Goal: Information Seeking & Learning: Learn about a topic

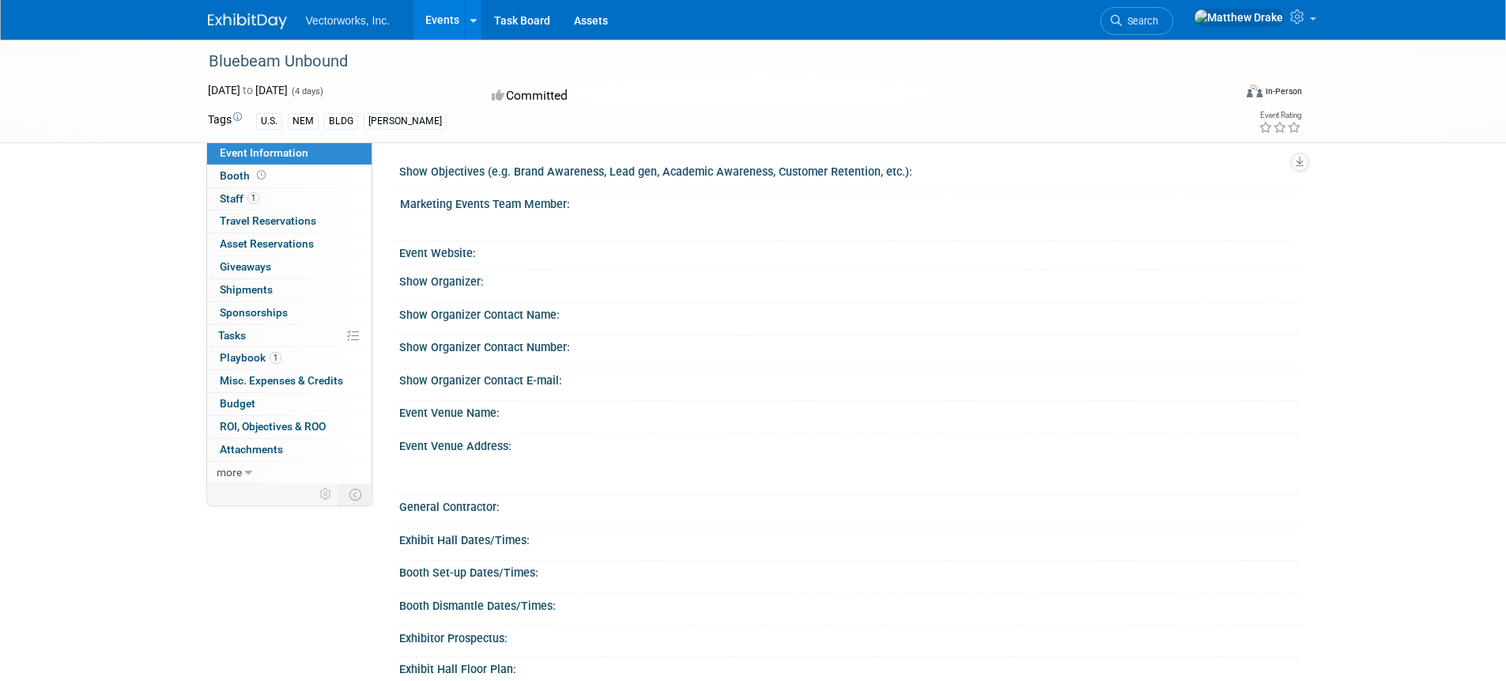
click at [446, 25] on link "Events" at bounding box center [443, 20] width 58 height 40
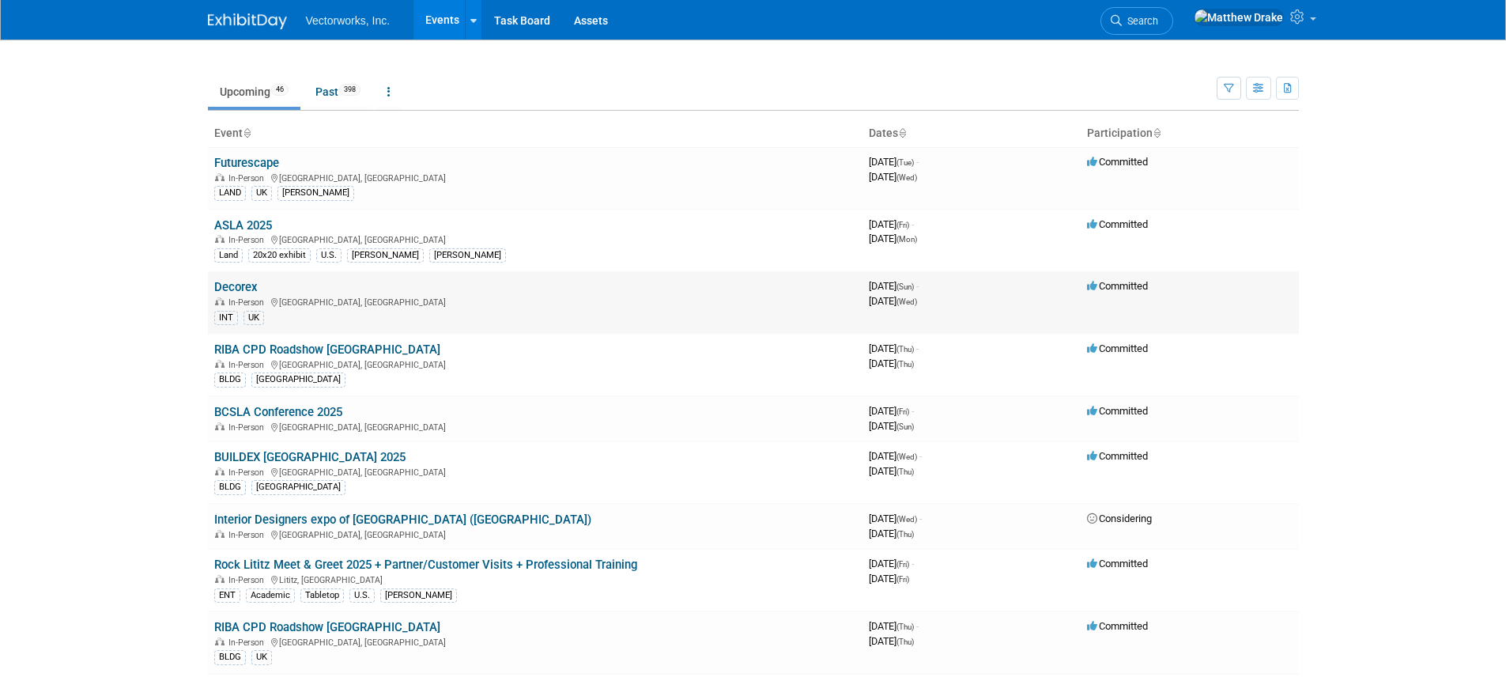
click at [239, 281] on link "Decorex" at bounding box center [235, 287] width 43 height 14
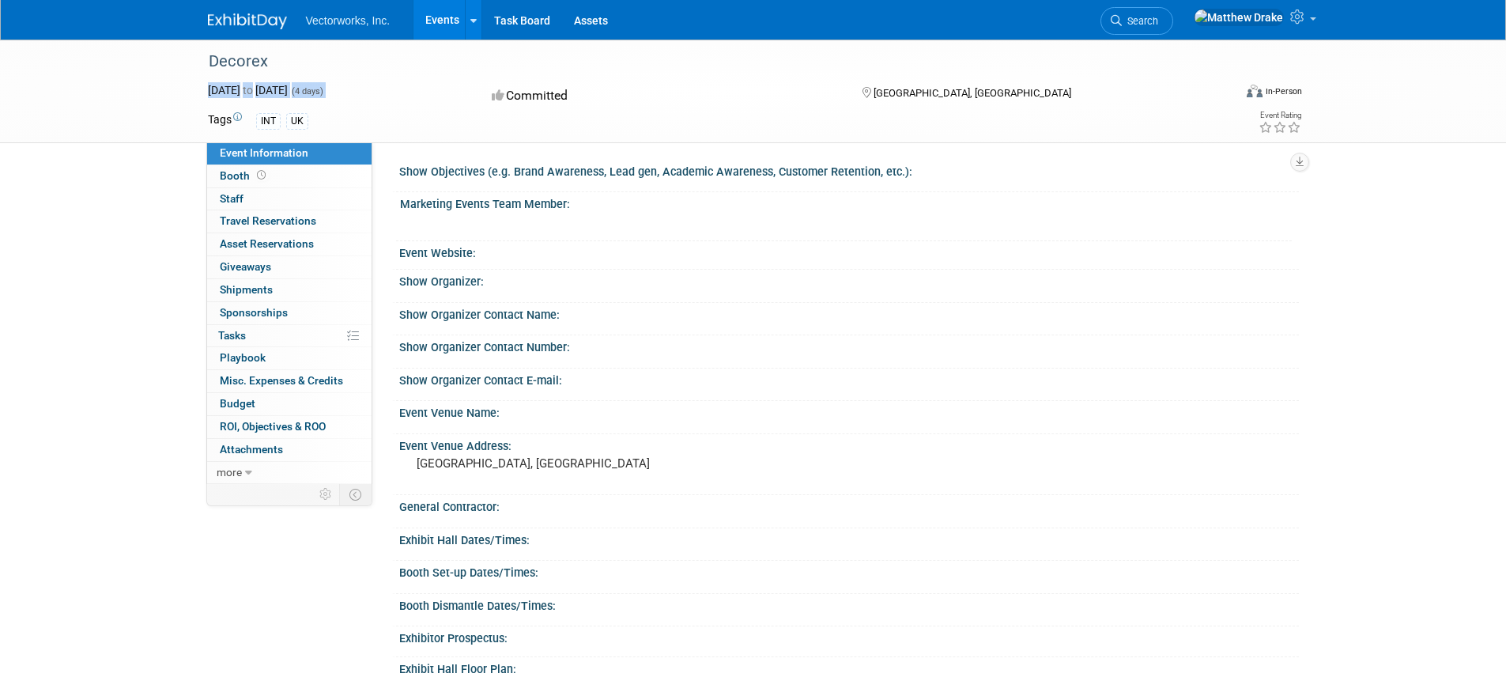
drag, startPoint x: 423, startPoint y: 99, endPoint x: 187, endPoint y: 94, distance: 235.7
click at [187, 94] on div "Decorex Oct 12, 2025 to Oct 15, 2025 (4 days) Oct 12, 2025 to Oct 15, 2025 Comm…" at bounding box center [753, 92] width 1506 height 104
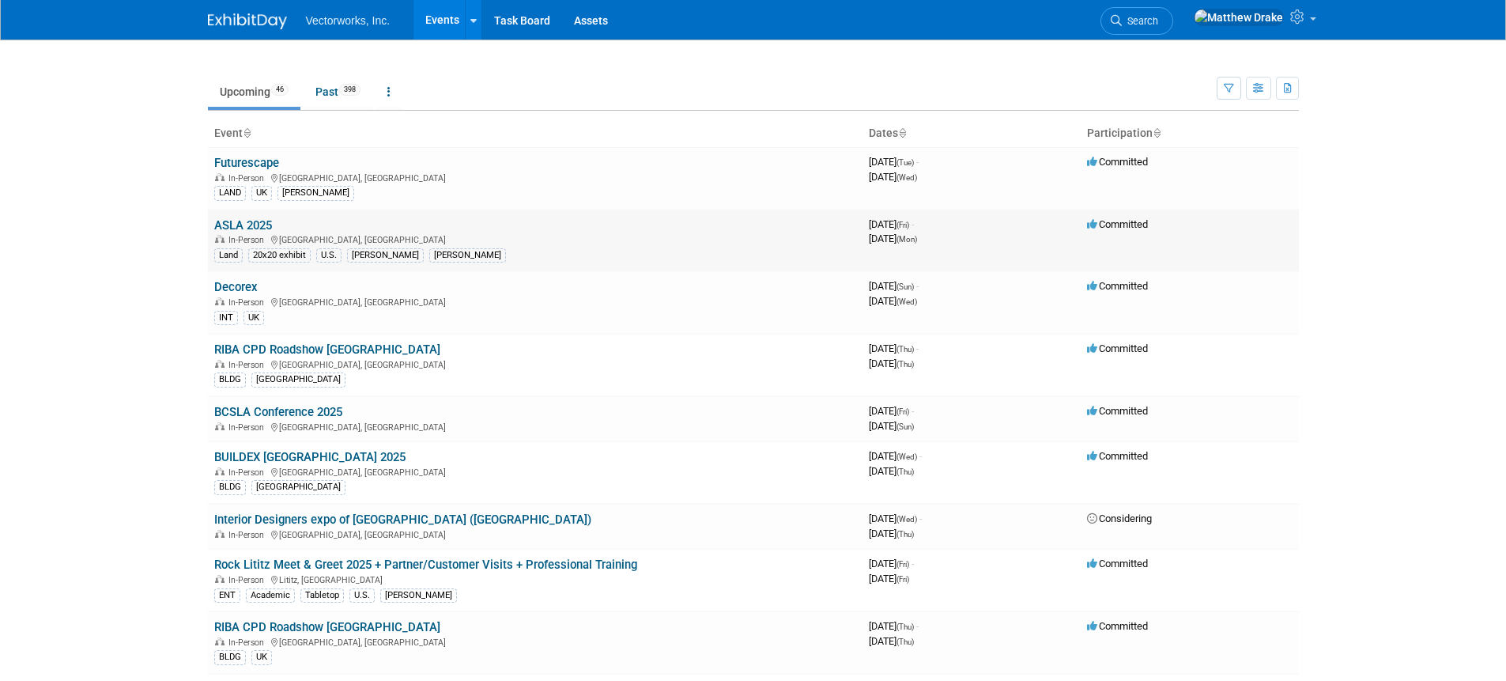
click at [260, 223] on link "ASLA 2025" at bounding box center [243, 225] width 58 height 14
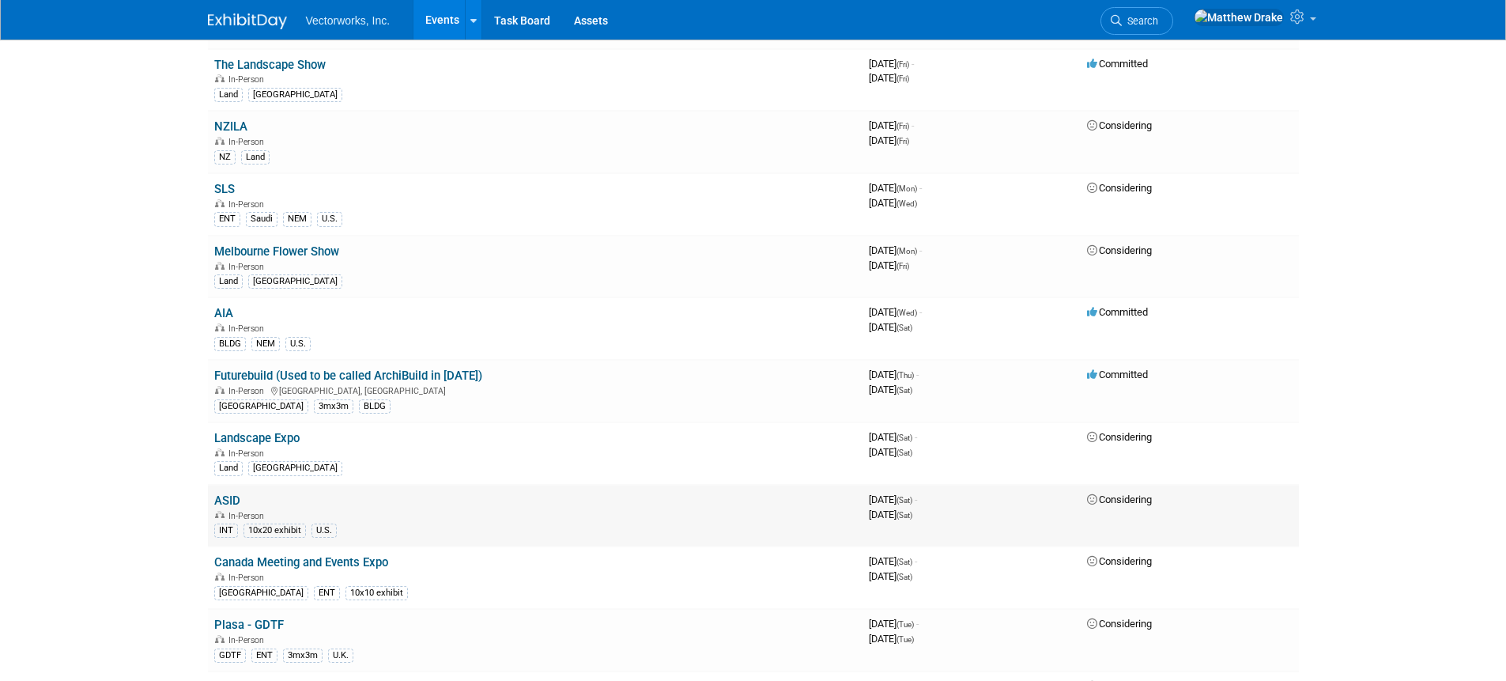
scroll to position [1793, 0]
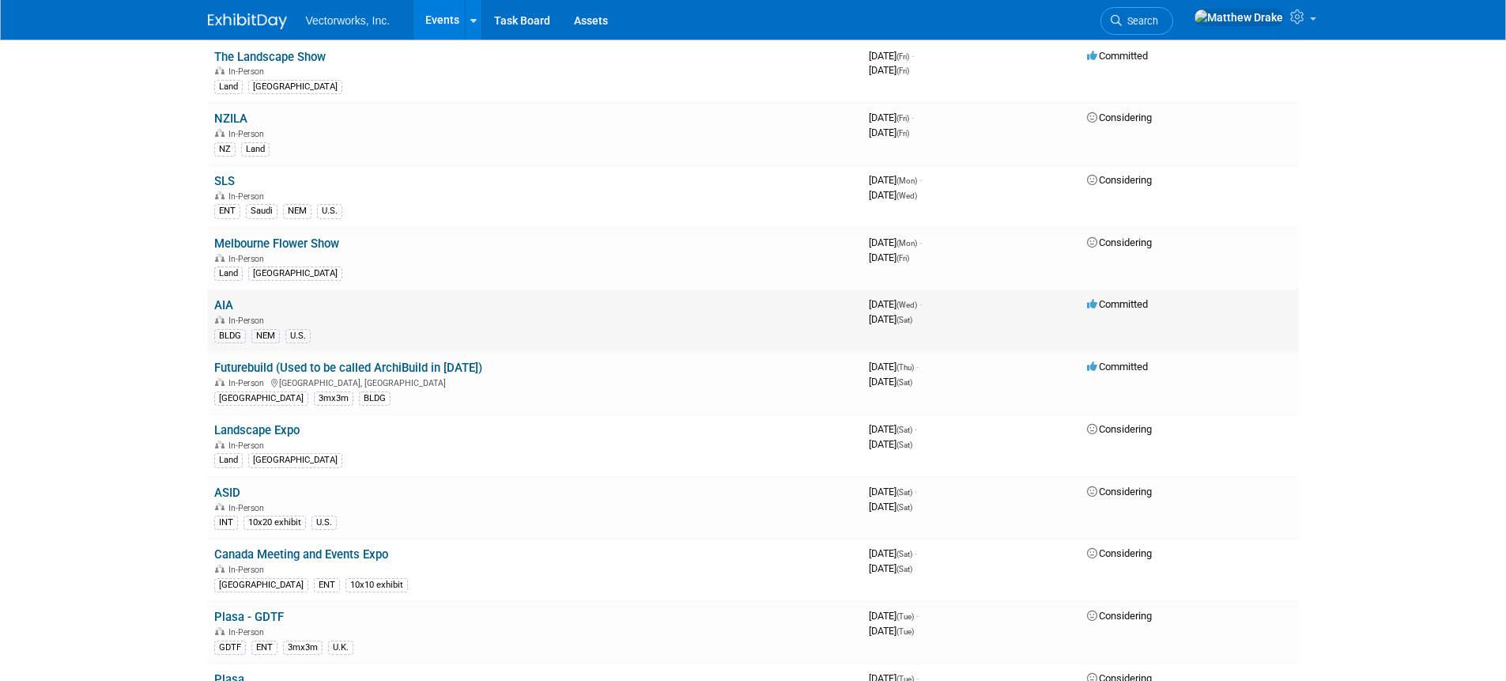
click at [218, 306] on link "AIA" at bounding box center [223, 305] width 19 height 14
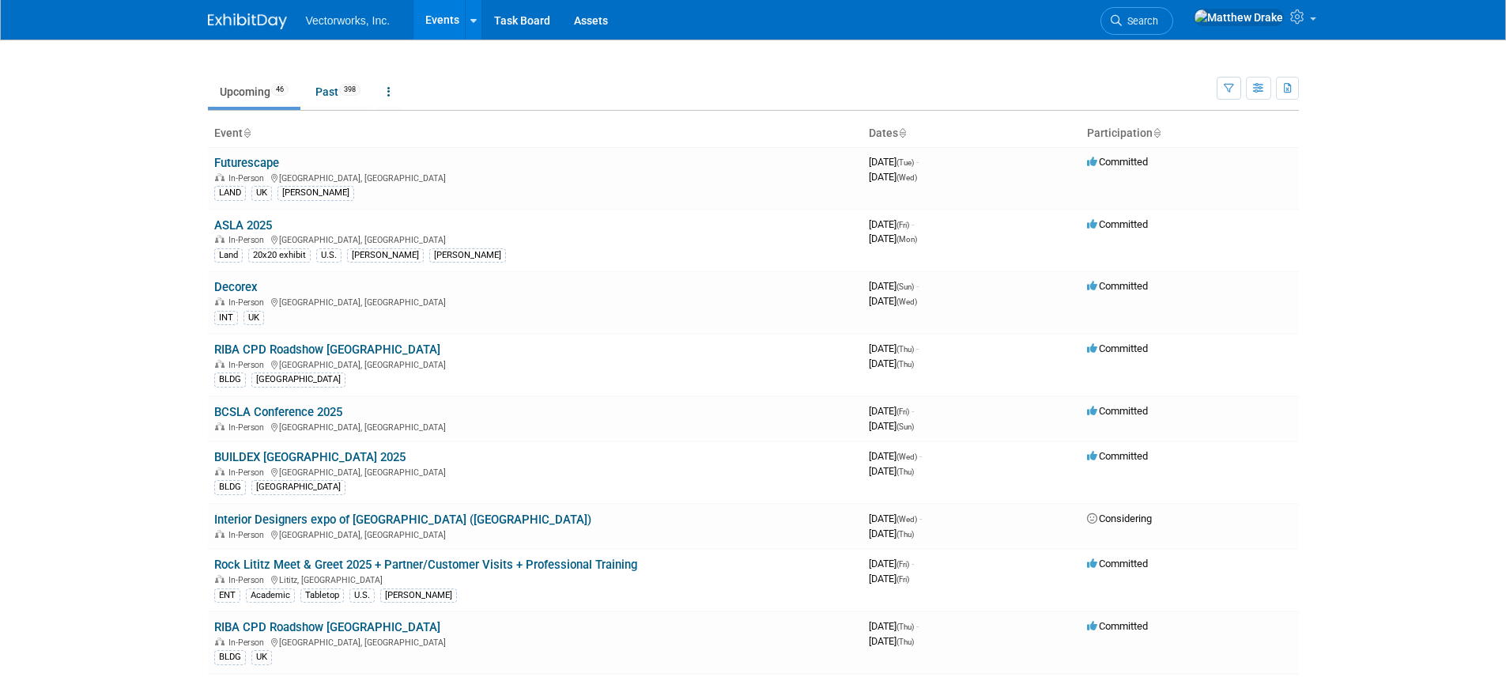
drag, startPoint x: 1128, startPoint y: 315, endPoint x: 192, endPoint y: 282, distance: 936.8
click at [192, 282] on body "Vectorworks, Inc. Events Recently Viewed Events: Bluebeam Unbound [DATE] to [DA…" at bounding box center [753, 340] width 1506 height 681
click at [142, 261] on body "Vectorworks, Inc. Events Recently Viewed Events: Bluebeam Unbound [DATE] to [DA…" at bounding box center [753, 340] width 1506 height 681
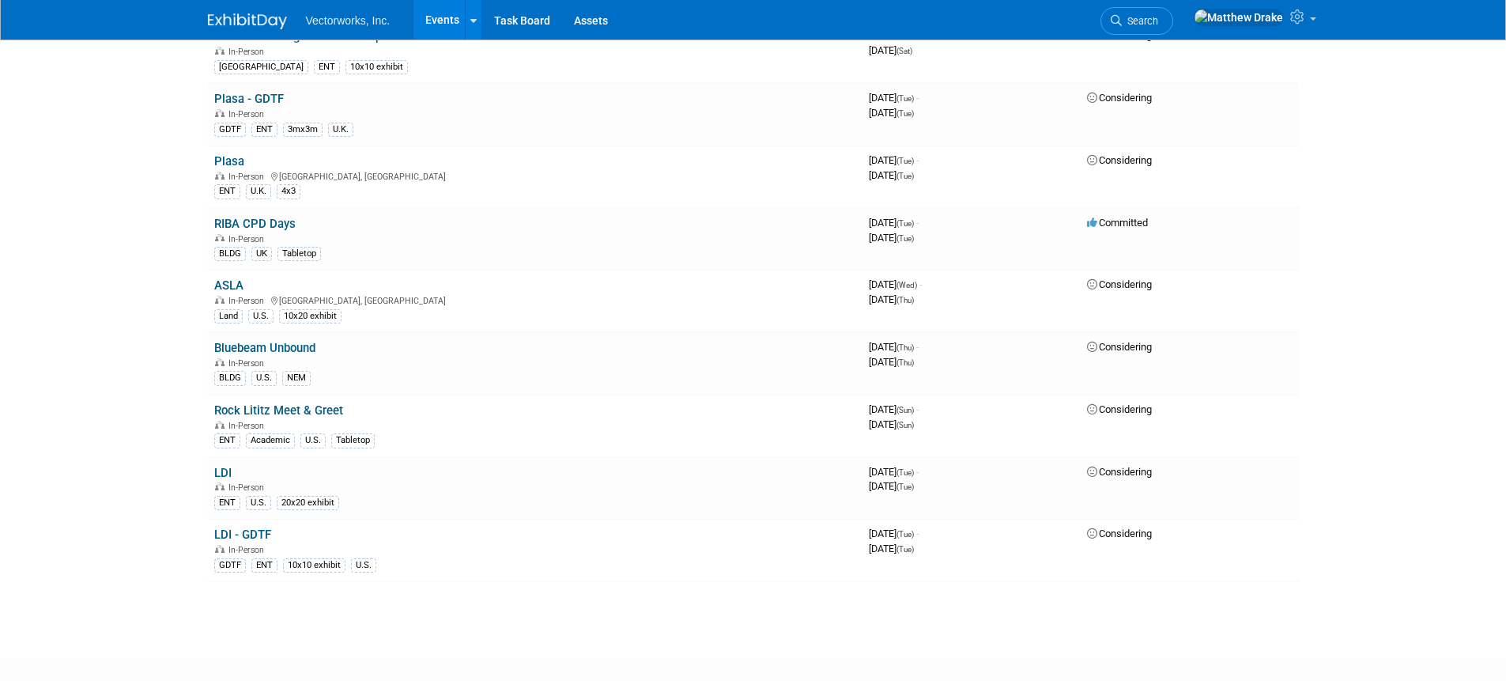
scroll to position [2399, 0]
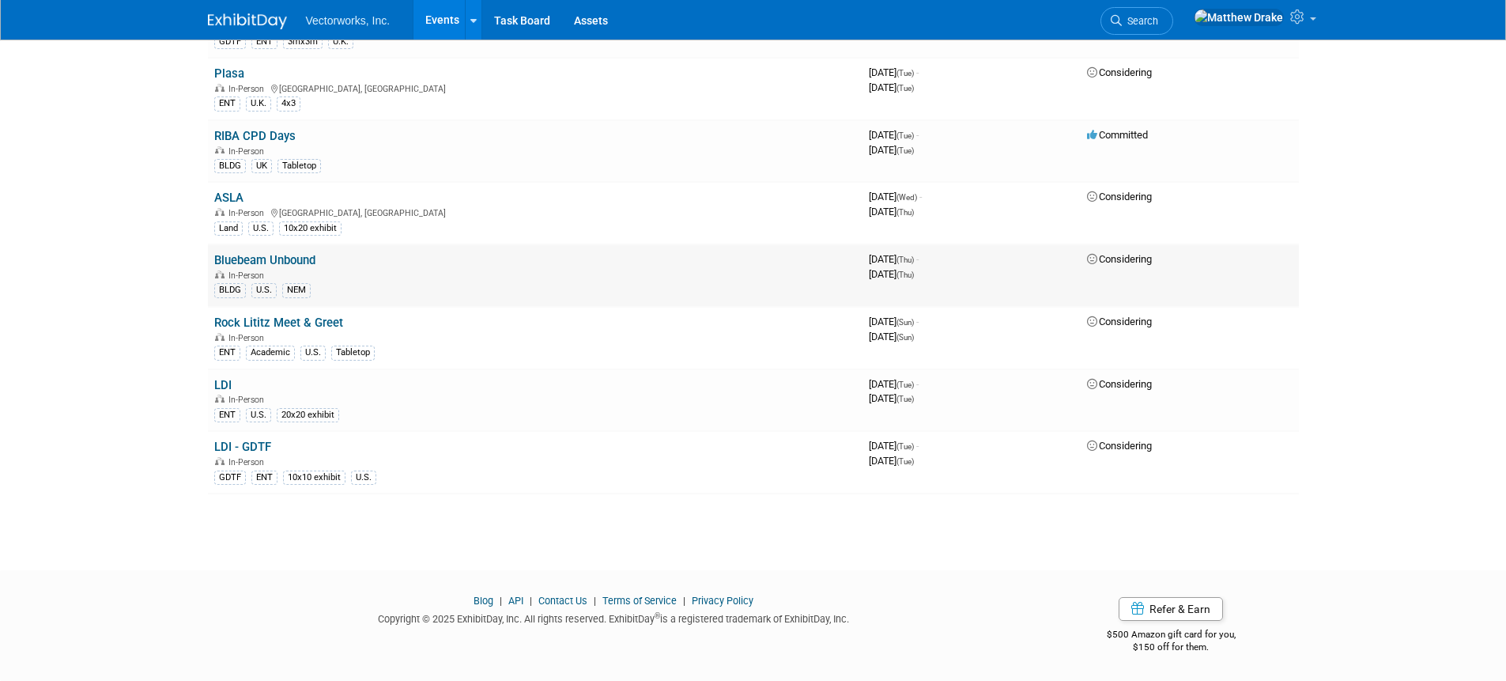
click at [279, 257] on link "Bluebeam Unbound" at bounding box center [264, 260] width 101 height 14
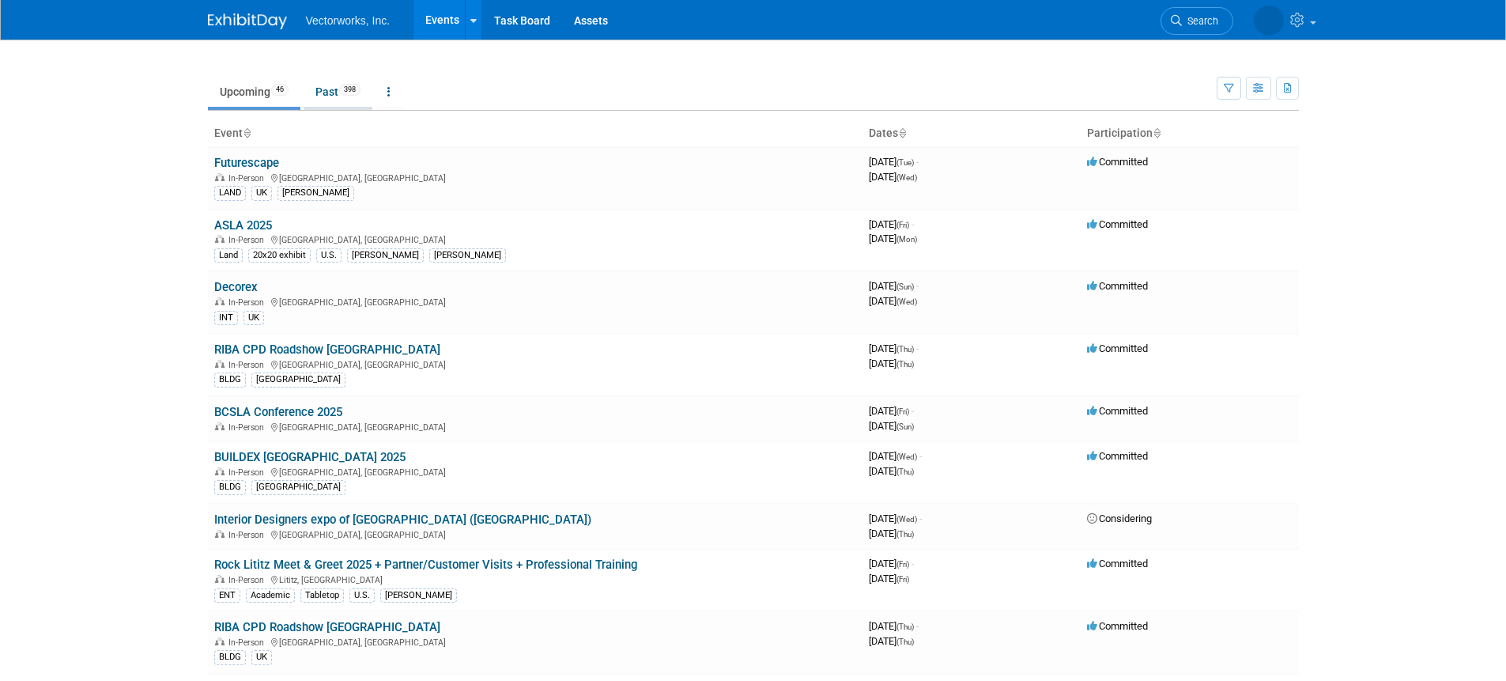
click at [331, 100] on link "Past 398" at bounding box center [338, 92] width 69 height 30
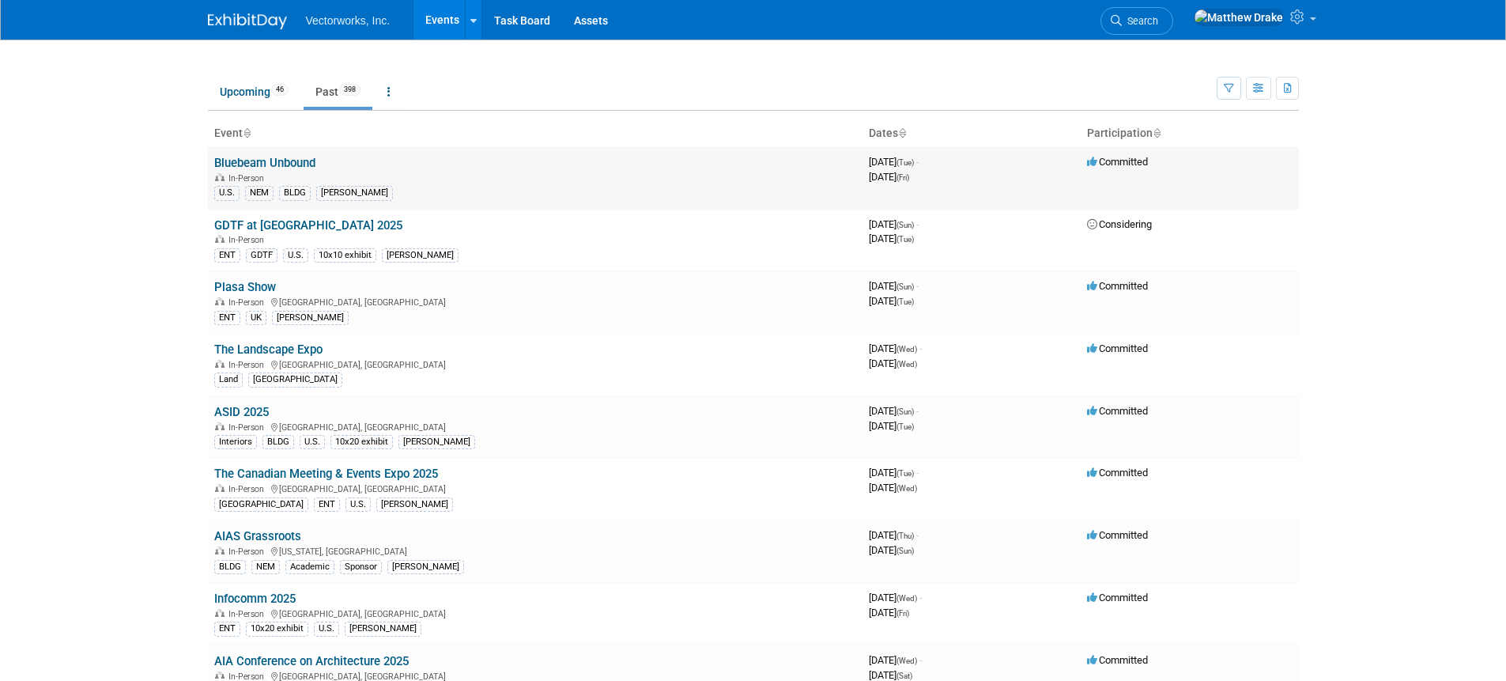
click at [292, 161] on link "Bluebeam Unbound" at bounding box center [264, 163] width 101 height 14
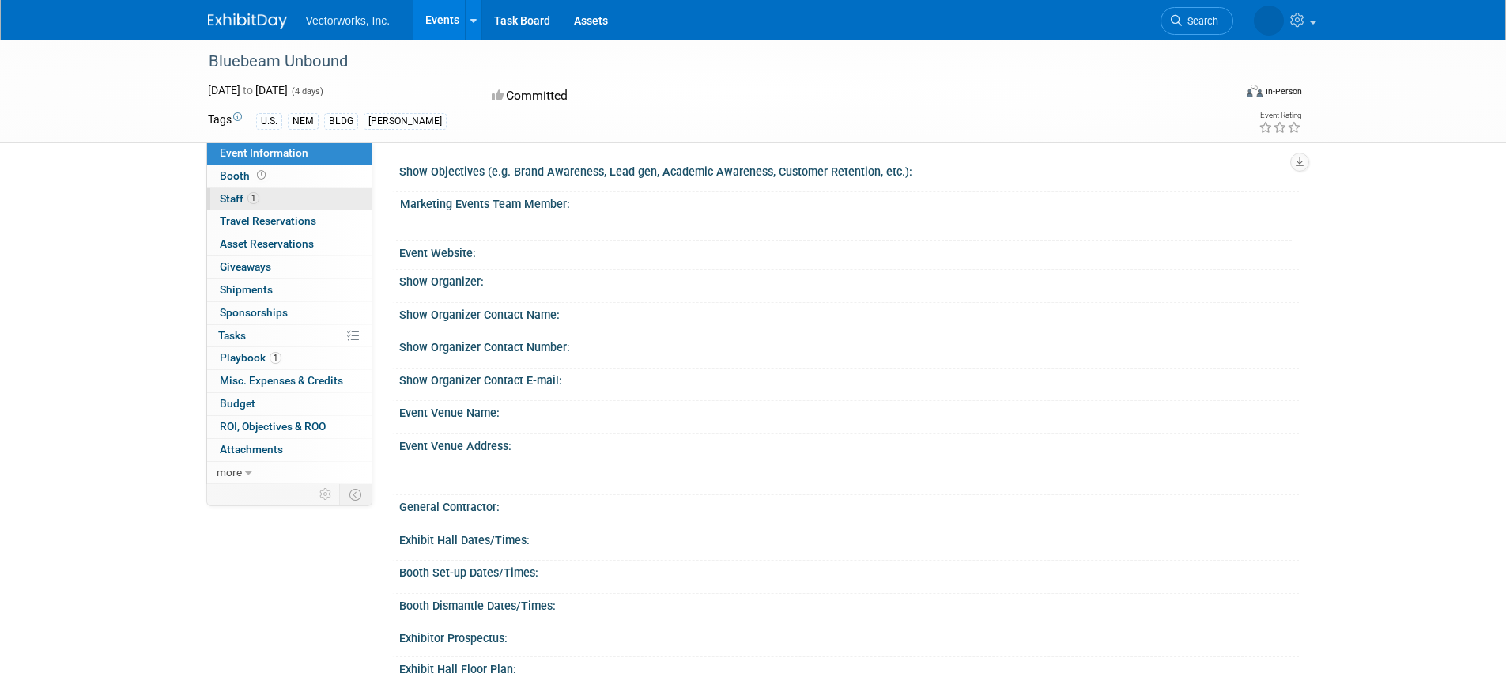
click at [222, 193] on span "Staff 1" at bounding box center [240, 198] width 40 height 13
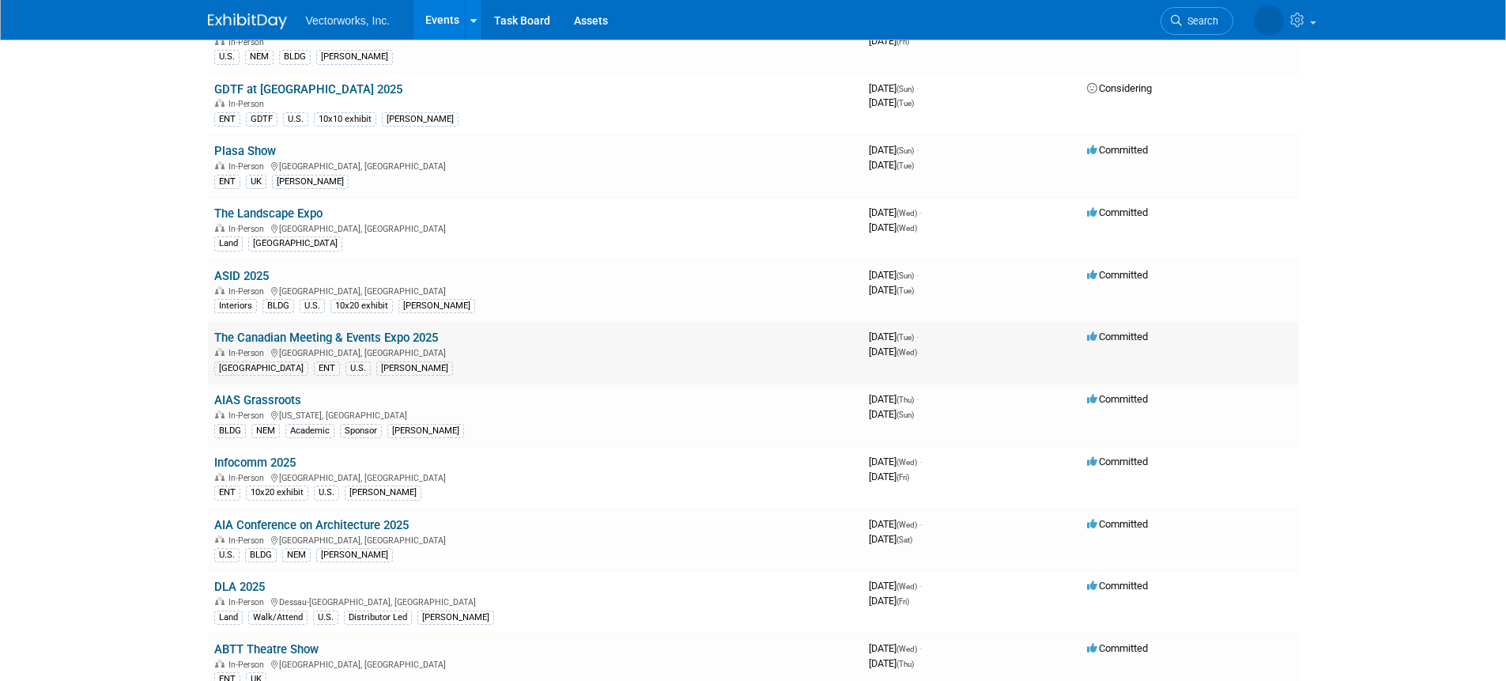
scroll to position [142, 0]
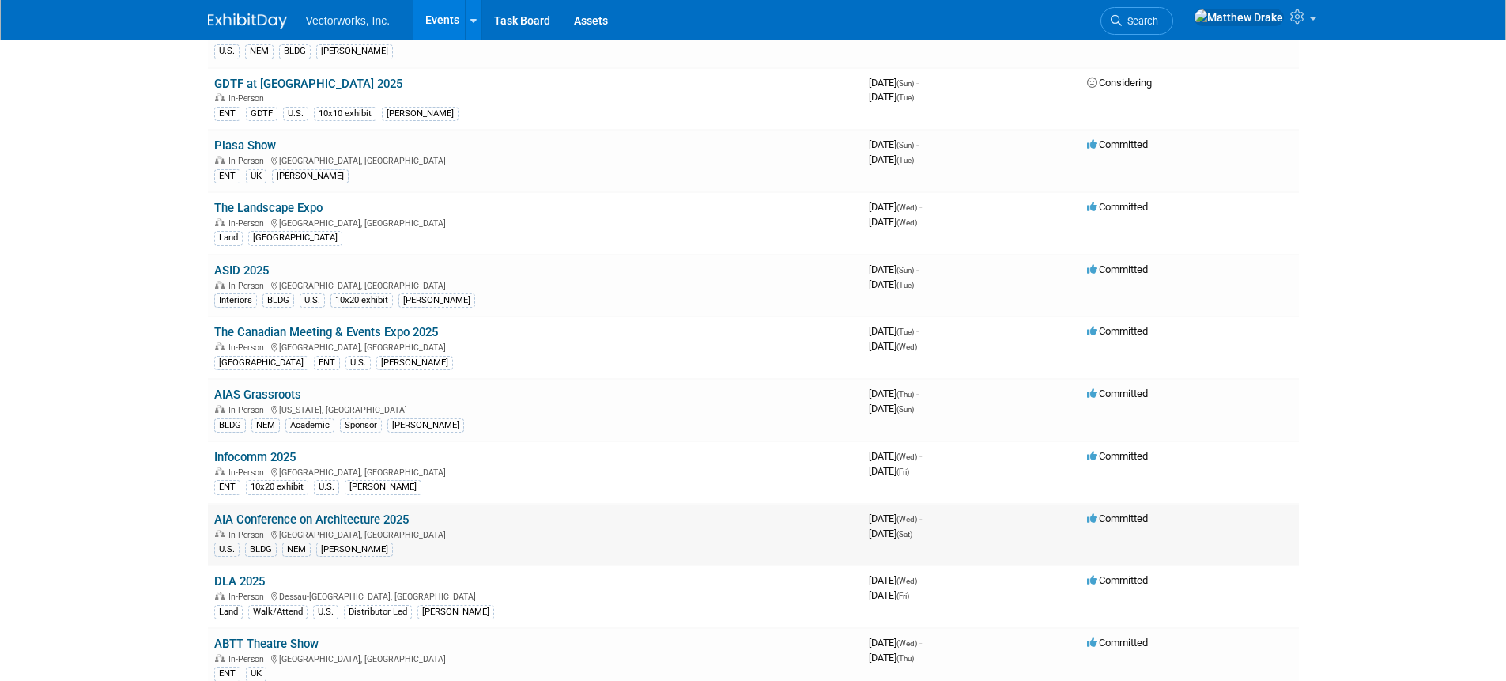
click at [374, 517] on link "AIA Conference on Architecture 2025" at bounding box center [311, 519] width 195 height 14
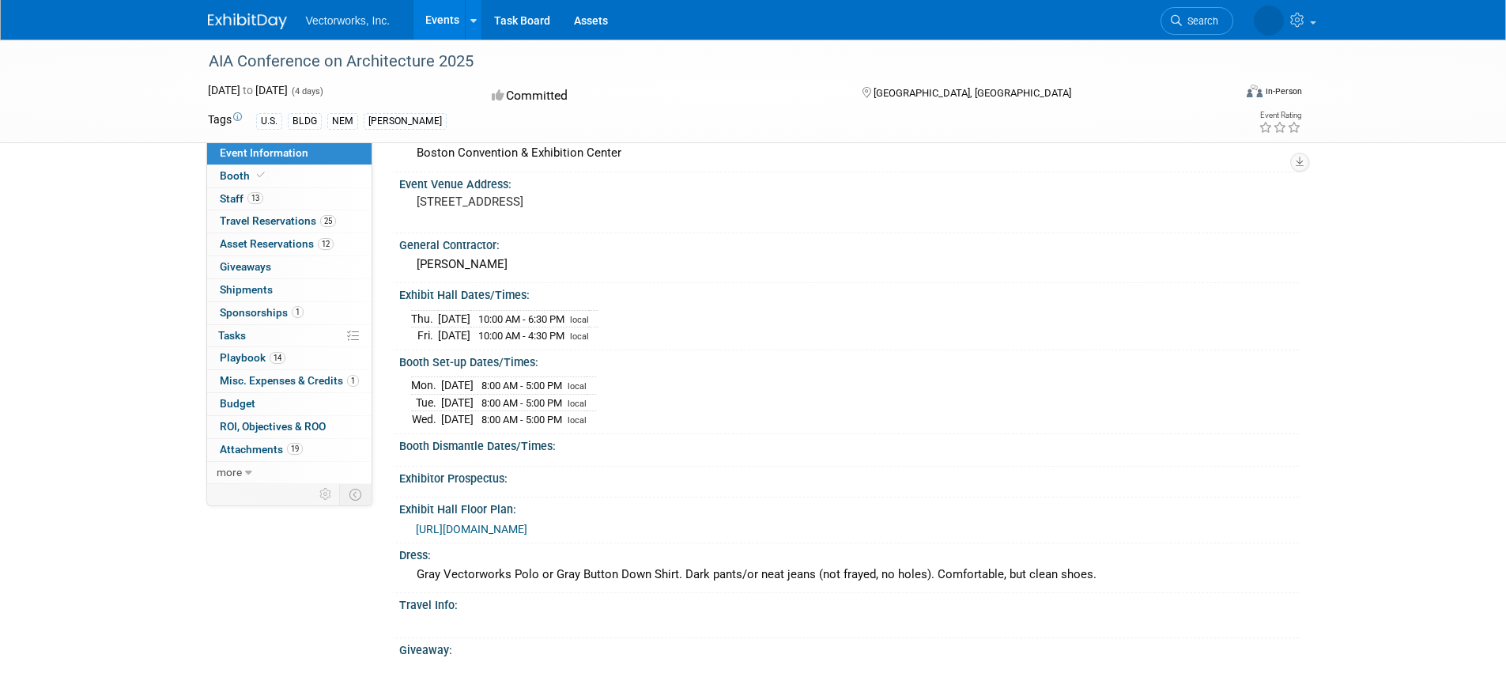
scroll to position [656, 0]
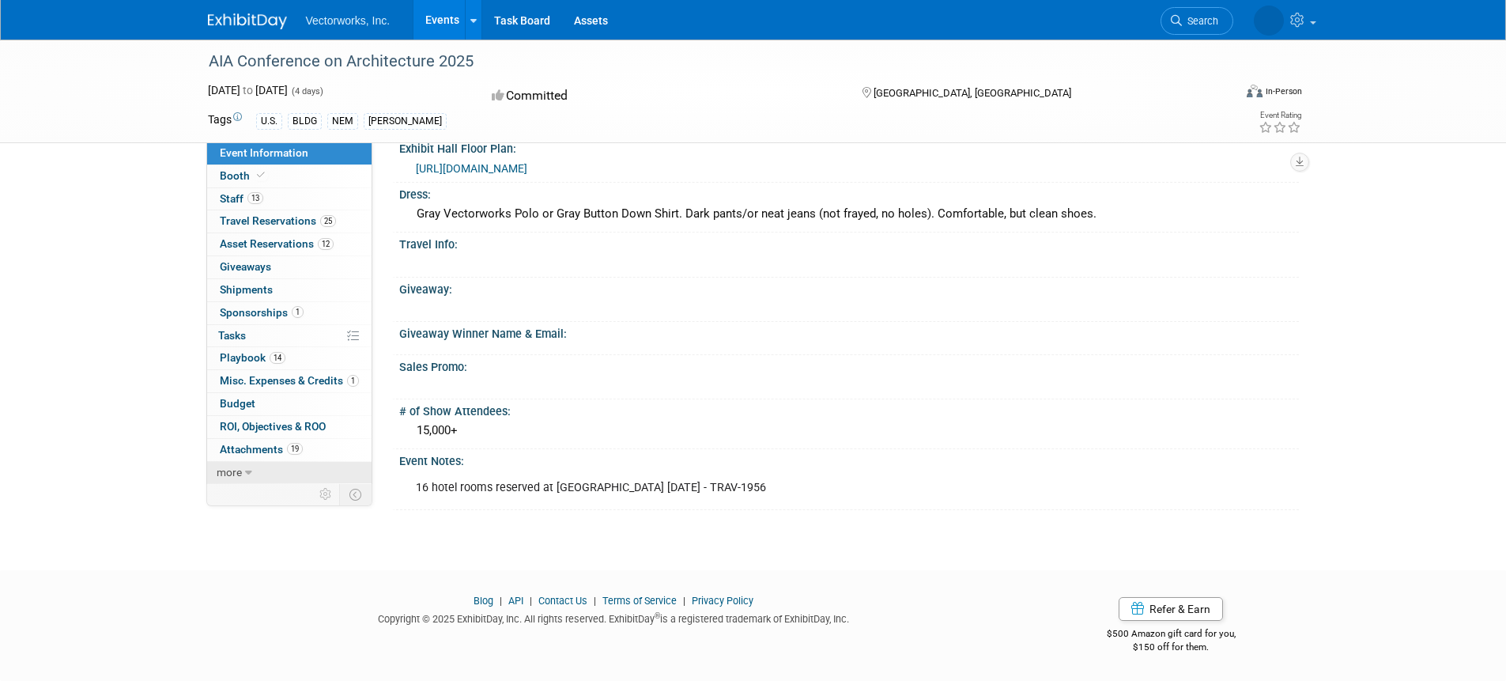
click at [231, 472] on span "more" at bounding box center [229, 472] width 25 height 13
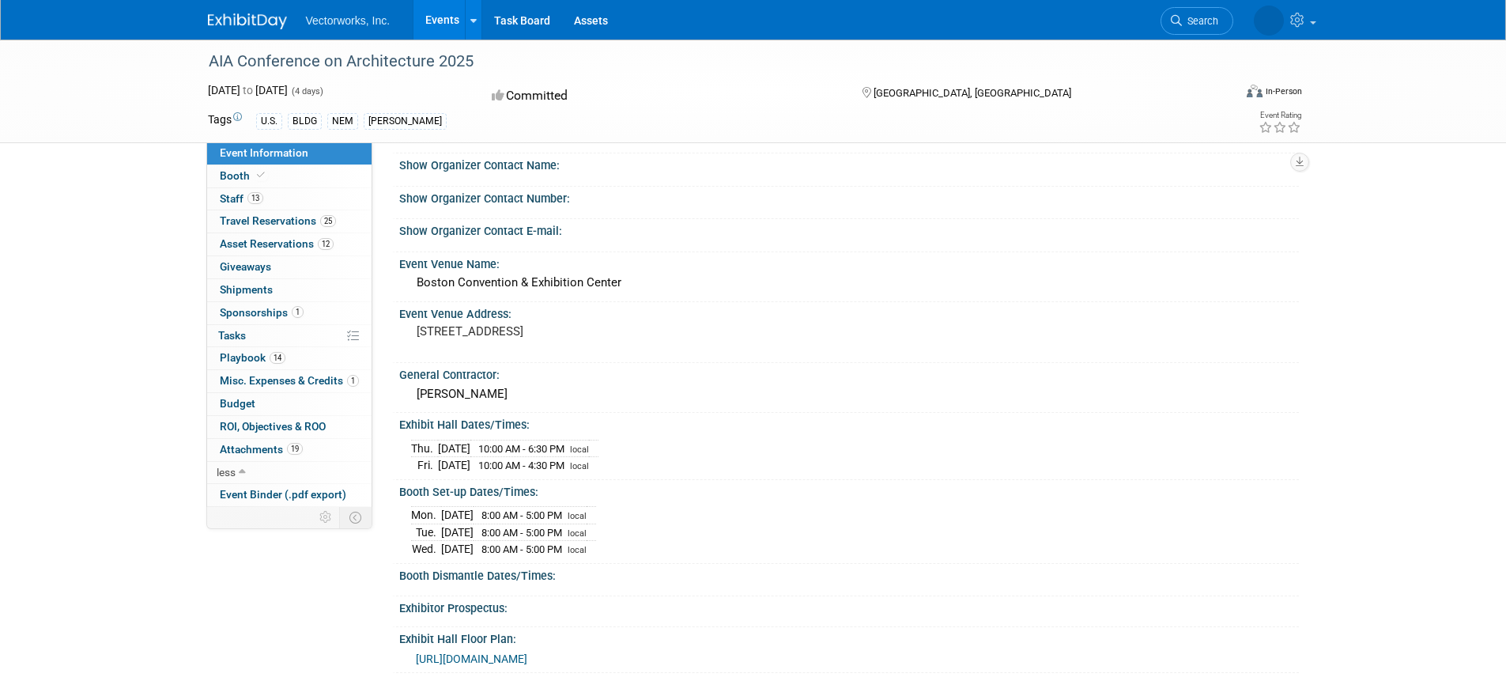
scroll to position [151, 0]
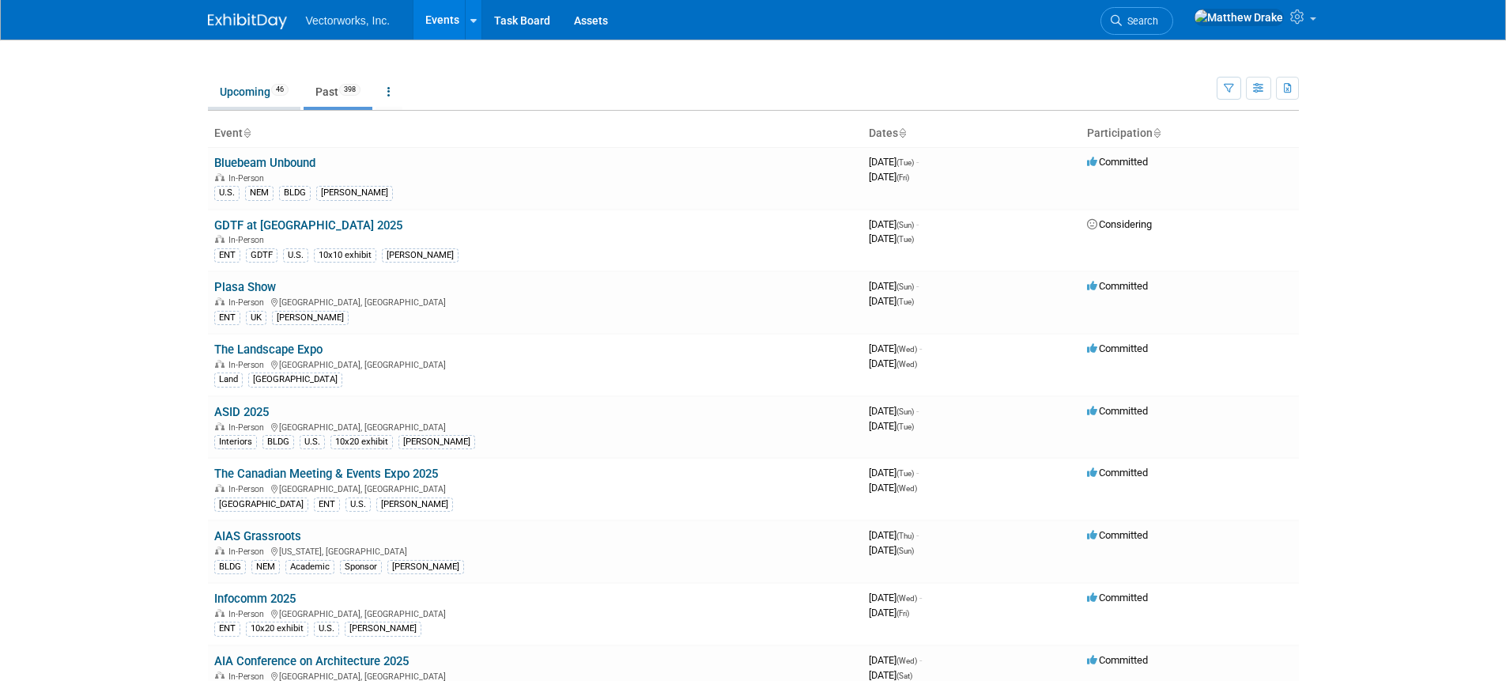
click at [264, 89] on link "Upcoming 46" at bounding box center [254, 92] width 93 height 30
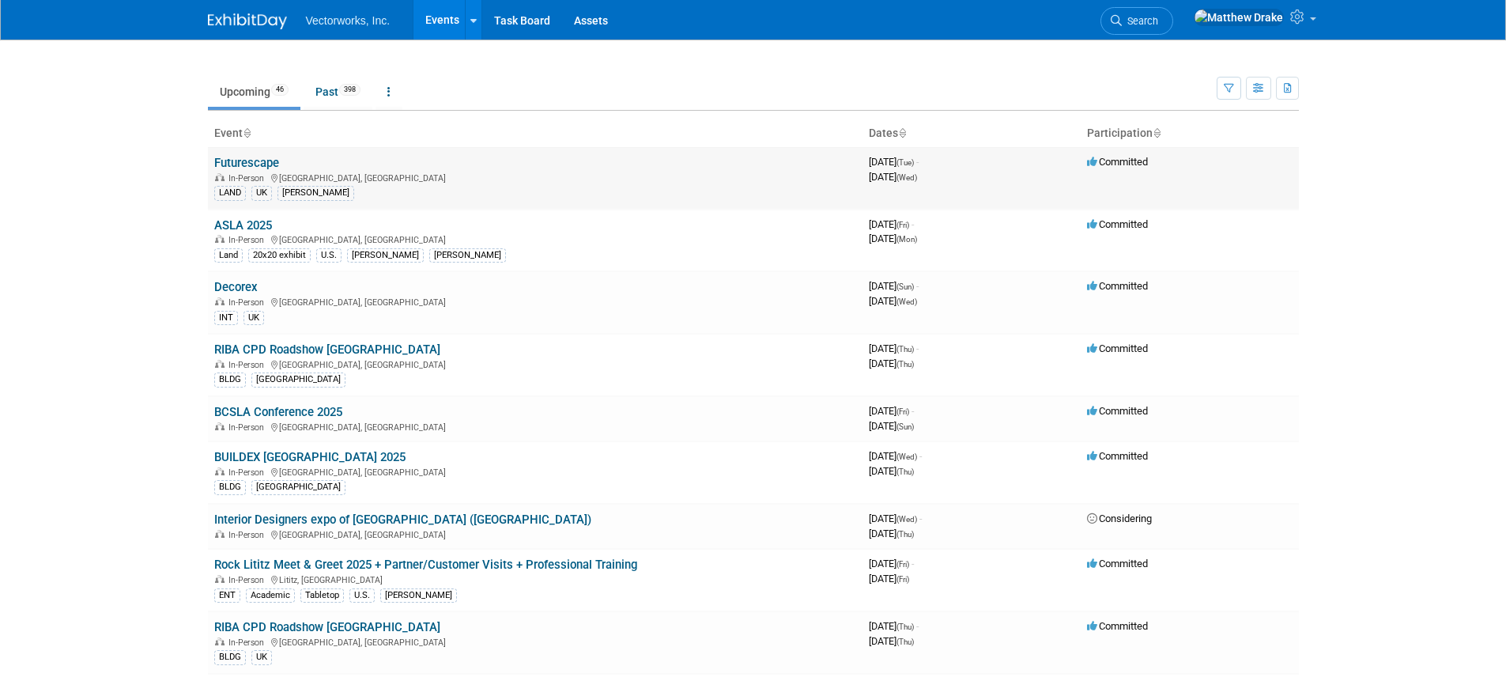
click at [241, 161] on link "Futurescape" at bounding box center [246, 163] width 65 height 14
drag, startPoint x: 304, startPoint y: 162, endPoint x: 207, endPoint y: 157, distance: 97.4
click at [208, 157] on td "Futurescape In-Person London, United Kingdom LAND UK Tania" at bounding box center [535, 178] width 655 height 62
copy link "Futurescape"
click at [244, 225] on link "ASLA 2025" at bounding box center [243, 225] width 58 height 14
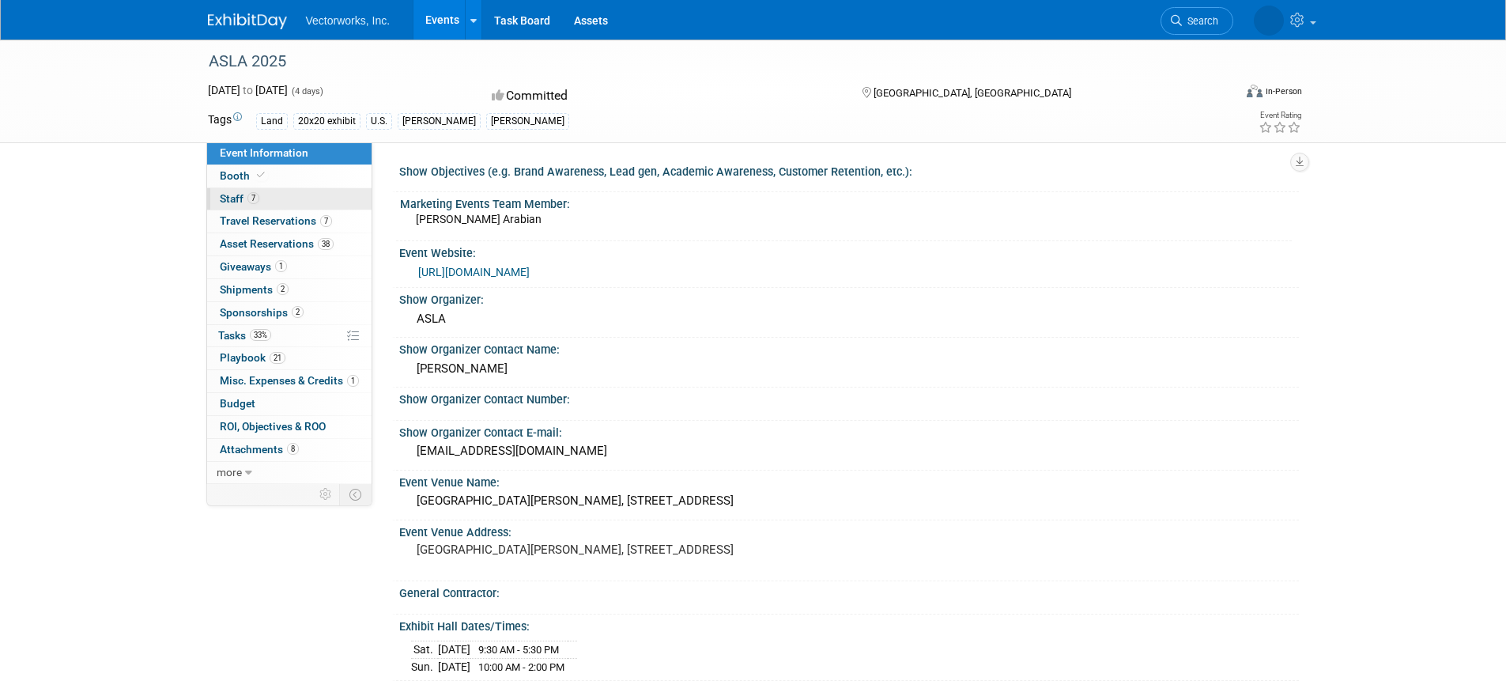
click at [236, 195] on span "Staff 7" at bounding box center [240, 198] width 40 height 13
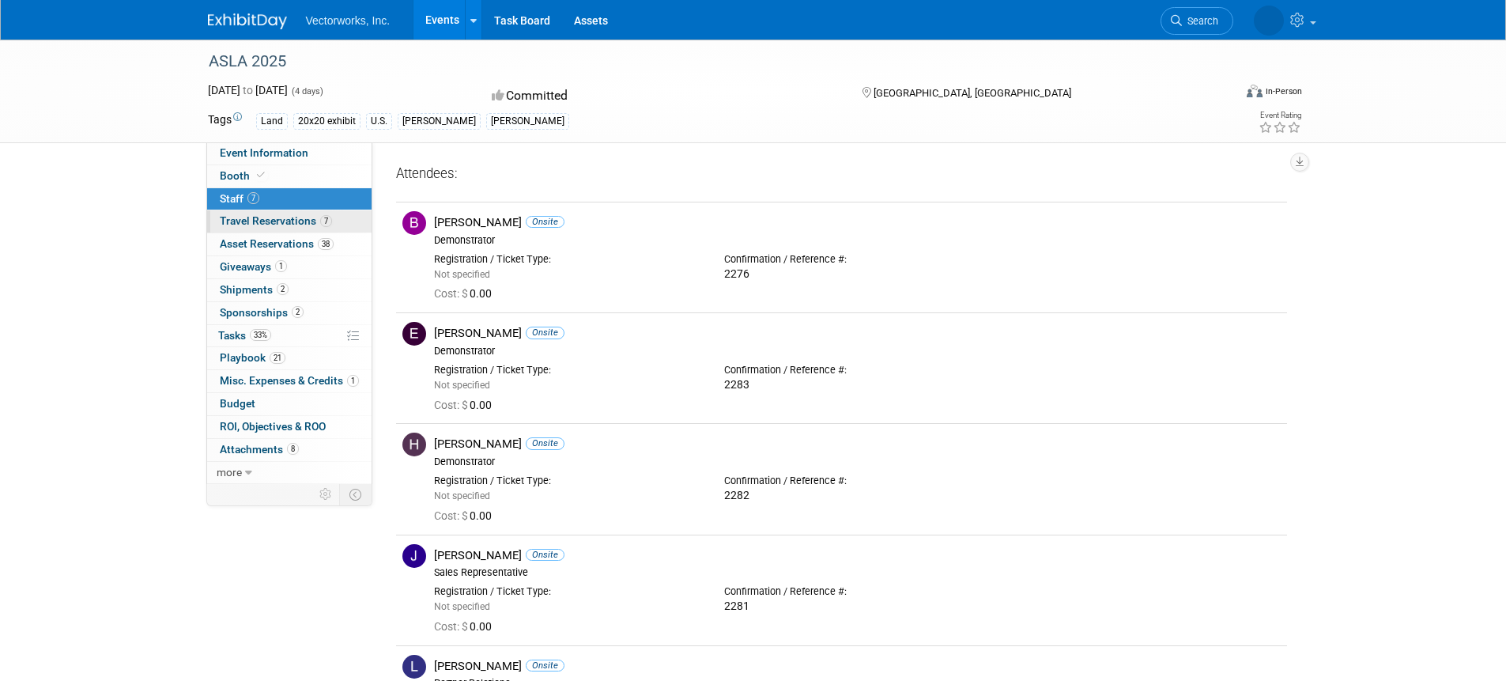
click at [297, 229] on link "7 Travel Reservations 7" at bounding box center [289, 221] width 164 height 22
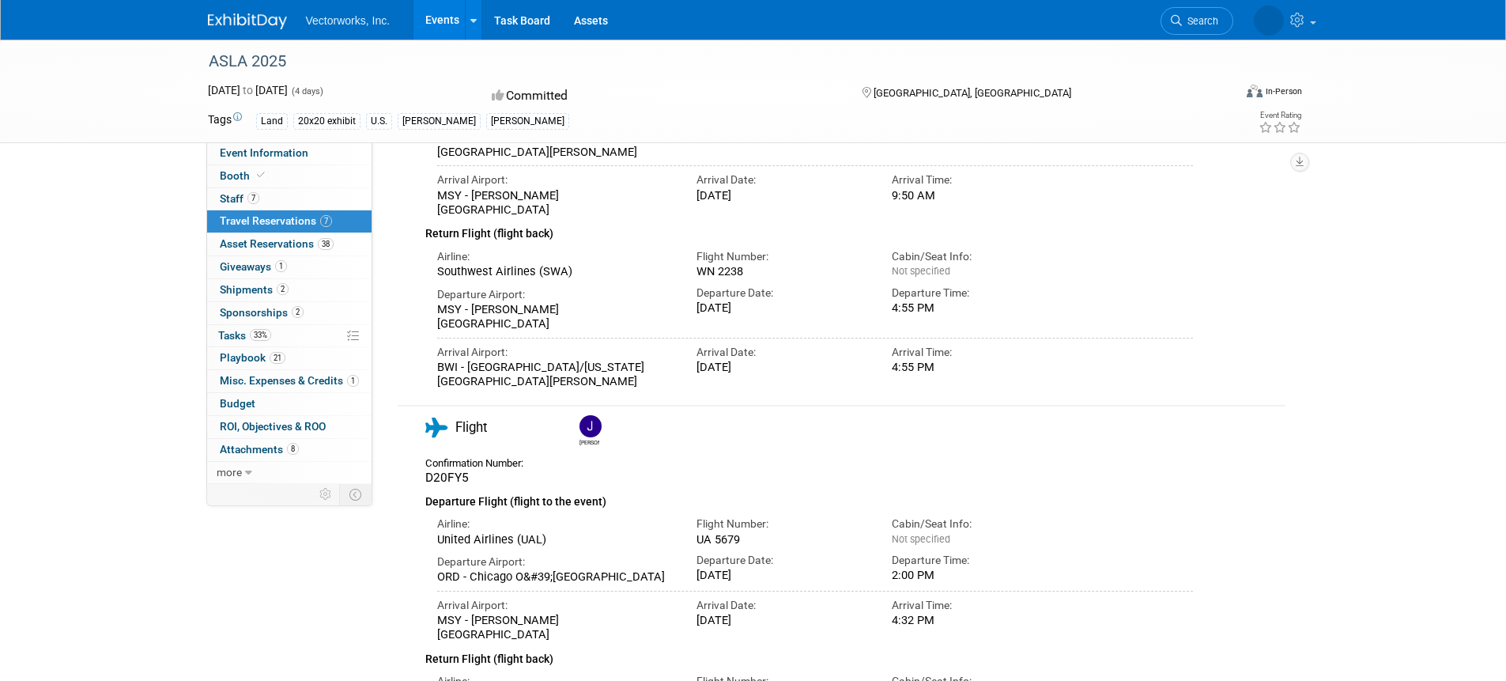
scroll to position [387, 0]
